Goal: Ask a question: Seek information or help from site administrators or community

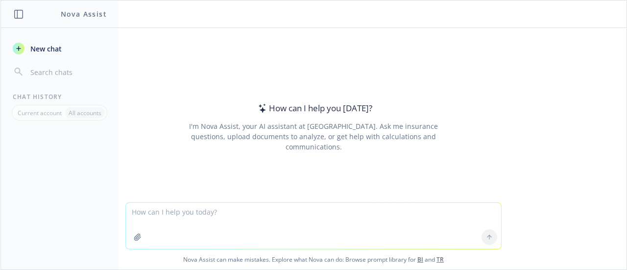
click at [318, 213] on textarea at bounding box center [314, 226] width 376 height 46
type textarea "Waxology has an employee out on FLMA. They have under 10 Employees. What is the…"
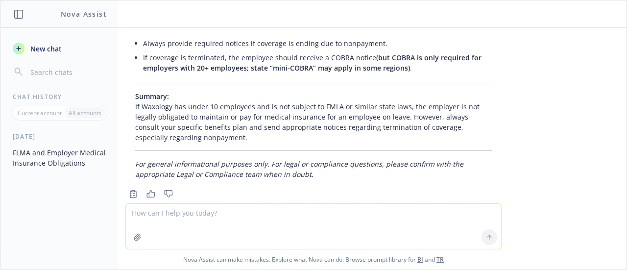
scroll to position [557, 0]
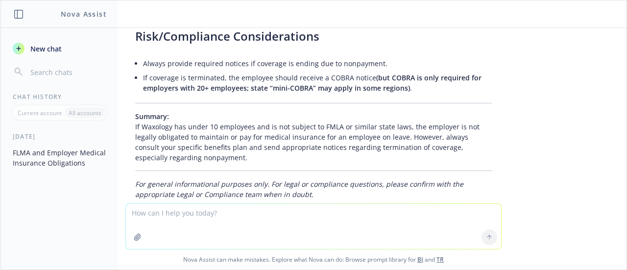
click at [368, 223] on textarea at bounding box center [314, 226] width 376 height 45
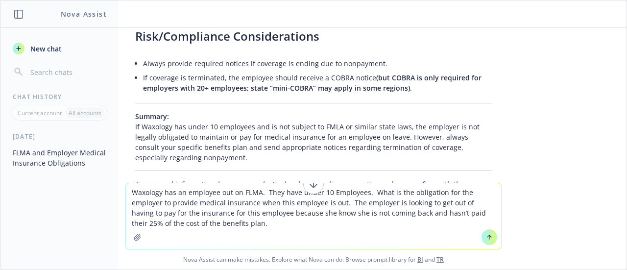
click at [255, 193] on textarea "Waxology has an employee out on FLMA. They have under 10 Employees. What is the…" at bounding box center [314, 216] width 376 height 66
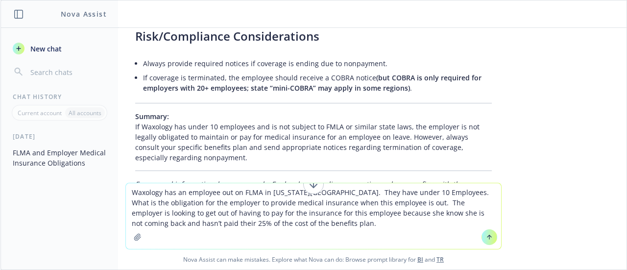
type textarea "Waxology has an employee out on FLMA in [US_STATE][GEOGRAPHIC_DATA]. They have …"
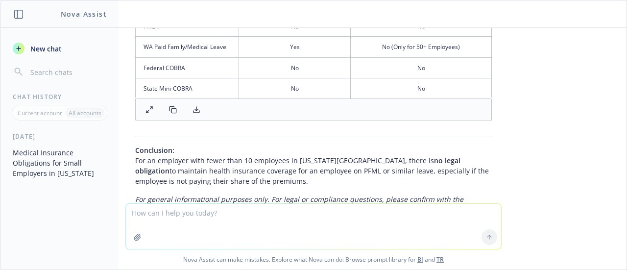
scroll to position [1397, 0]
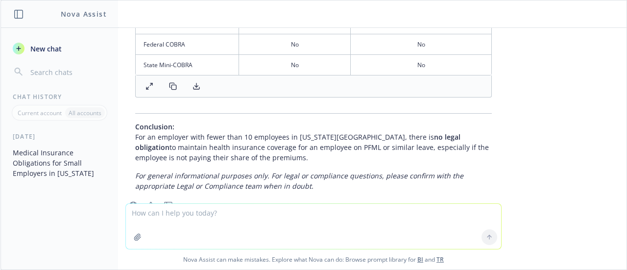
drag, startPoint x: 272, startPoint y: 134, endPoint x: 127, endPoint y: 115, distance: 146.4
copy p "For an employer with fewer than 10 employees in [US_STATE][GEOGRAPHIC_DATA], th…"
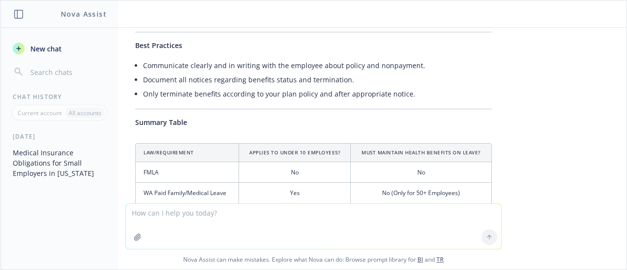
scroll to position [1224, 0]
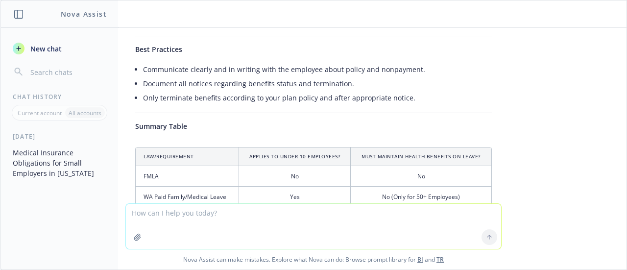
click at [301, 218] on textarea at bounding box center [314, 226] width 376 height 45
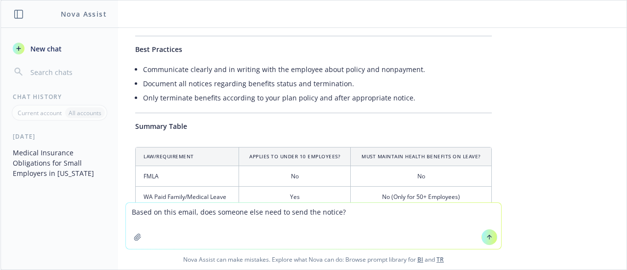
paste textarea "Jordan, For our BHT small group plans, we do not send out the Medicare Part D c…"
type textarea "Based on this email, does someone else need to send the notice? [GEOGRAPHIC_DAT…"
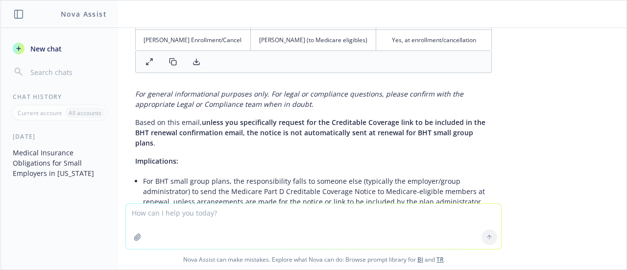
scroll to position [2126, 0]
